Goal: Transaction & Acquisition: Purchase product/service

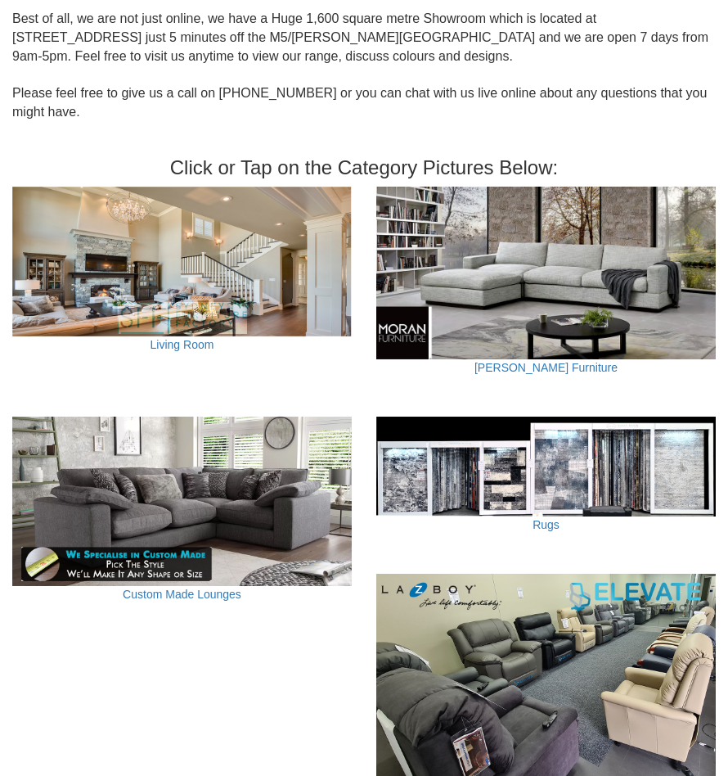
scroll to position [491, 0]
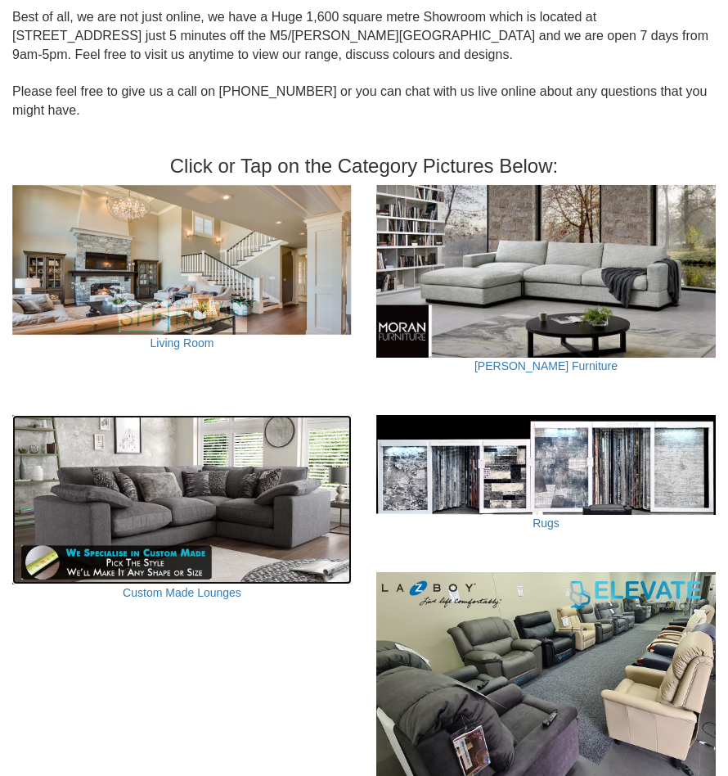
click at [216, 532] on img at bounding box center [182, 500] width 340 height 170
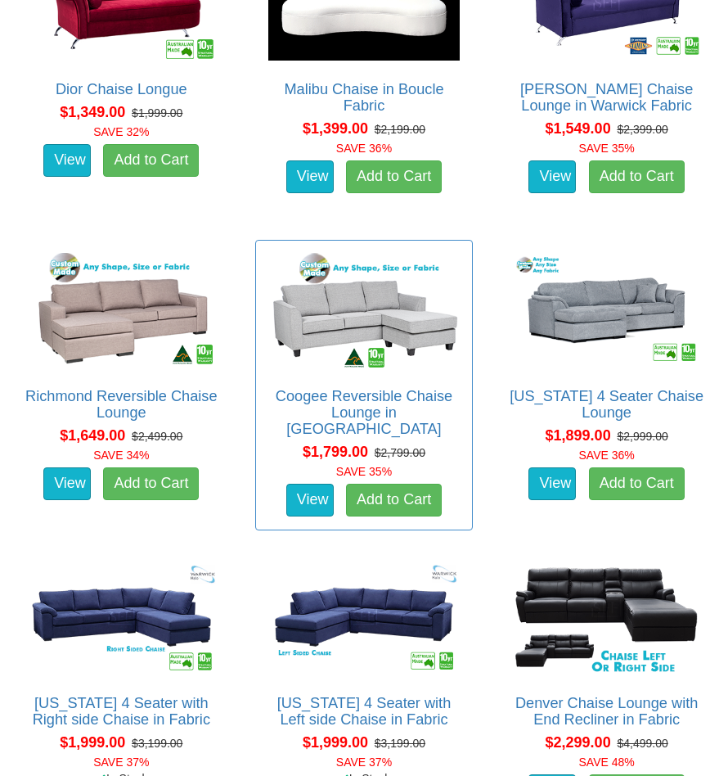
scroll to position [982, 0]
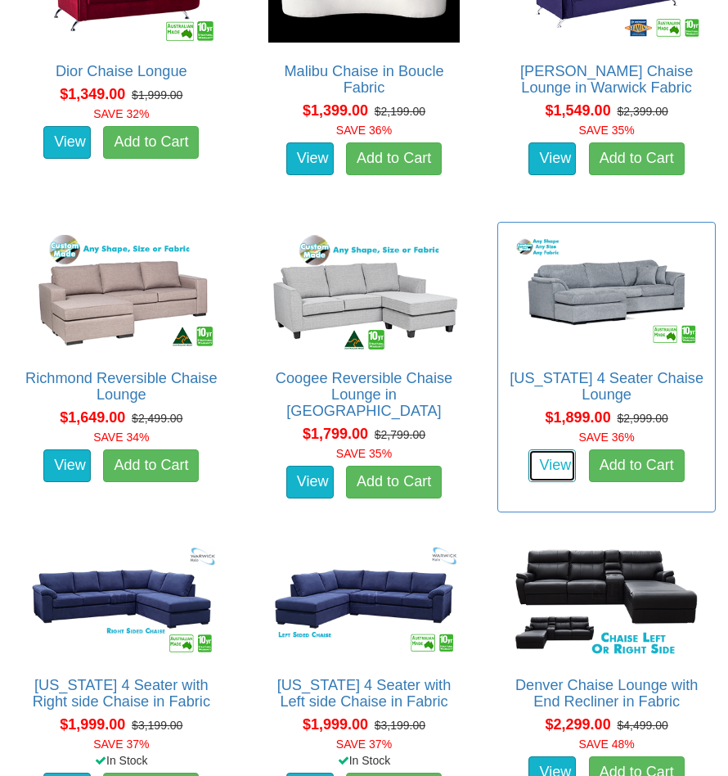
click at [557, 482] on link "View" at bounding box center [552, 465] width 47 height 33
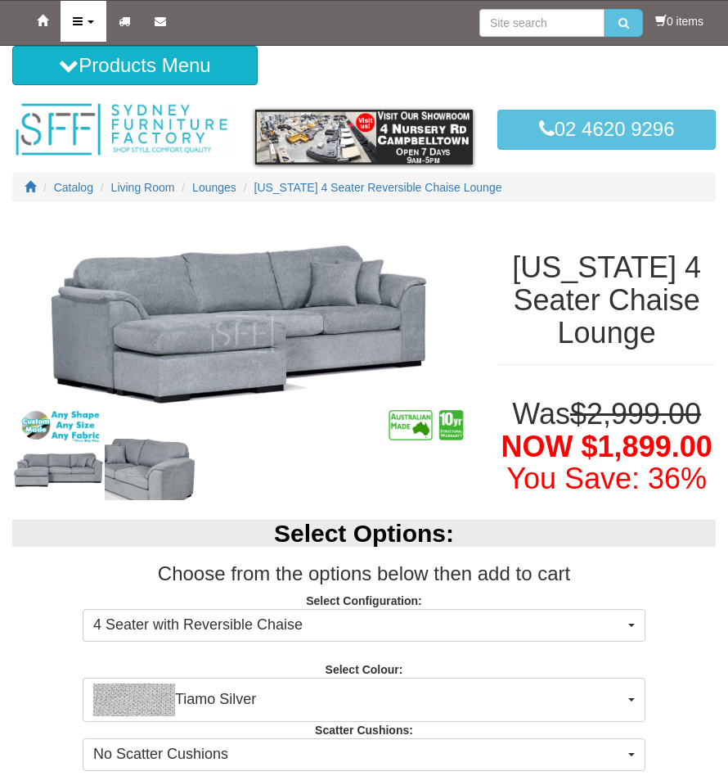
click at [93, 20] on link "Products" at bounding box center [84, 21] width 46 height 41
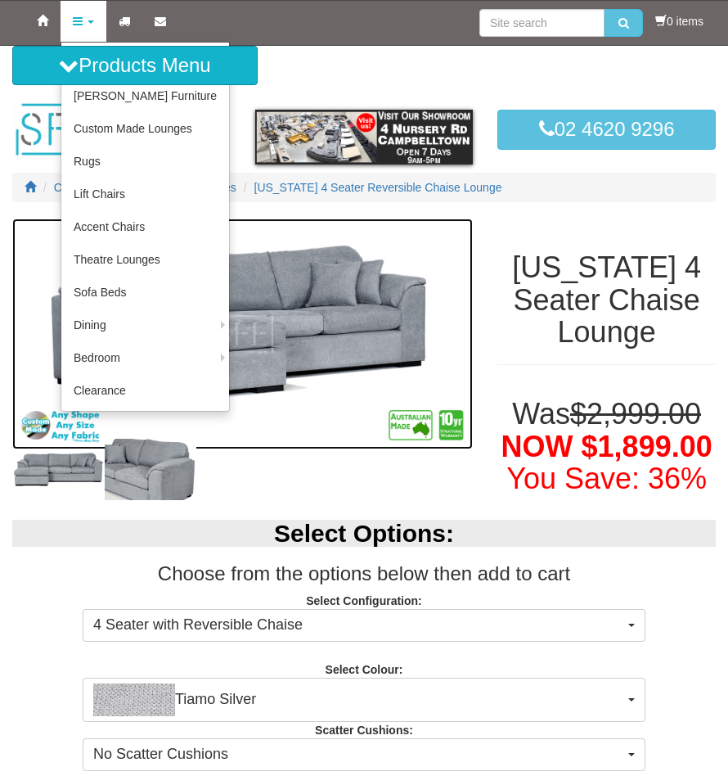
click at [351, 386] on img at bounding box center [242, 334] width 461 height 231
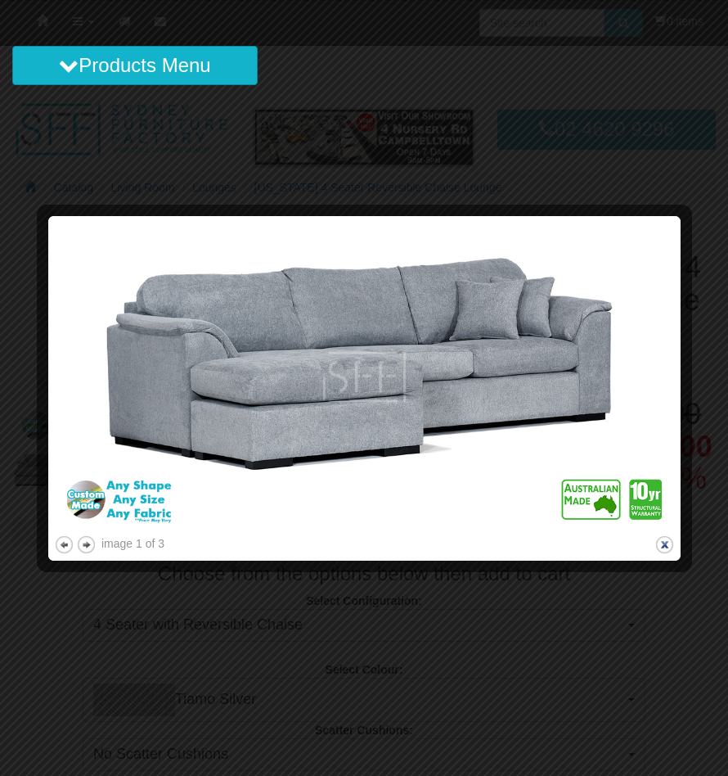
click at [661, 540] on button "close" at bounding box center [665, 544] width 20 height 20
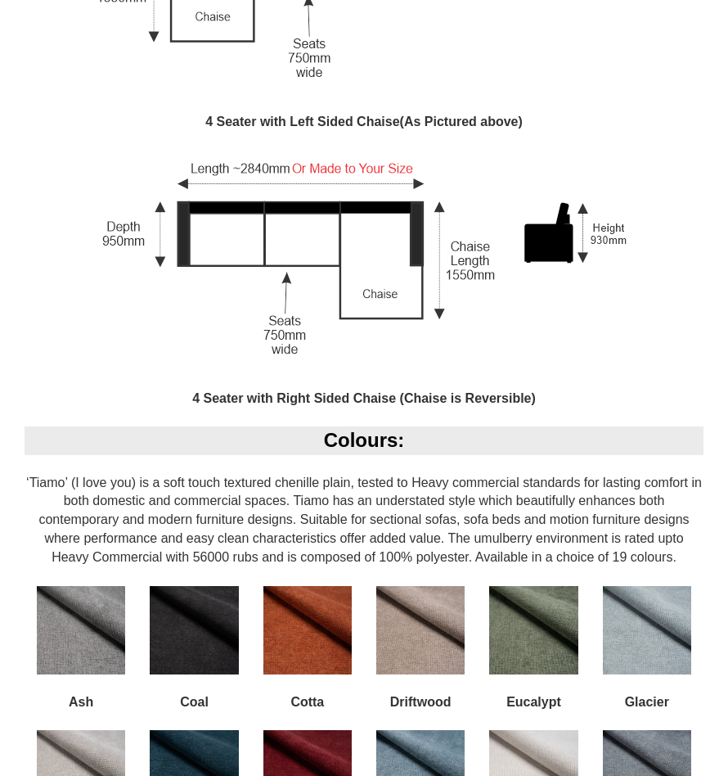
scroll to position [1309, 0]
